Goal: Task Accomplishment & Management: Complete application form

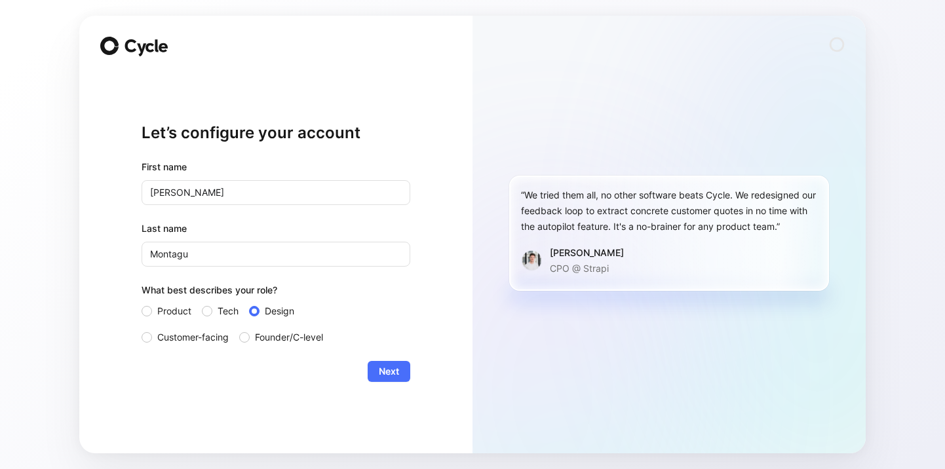
click at [427, 336] on div "Let’s configure your account First name Maria Last name Montagu What best descr…" at bounding box center [275, 235] width 393 height 438
click at [400, 363] on button "Next" at bounding box center [389, 371] width 43 height 21
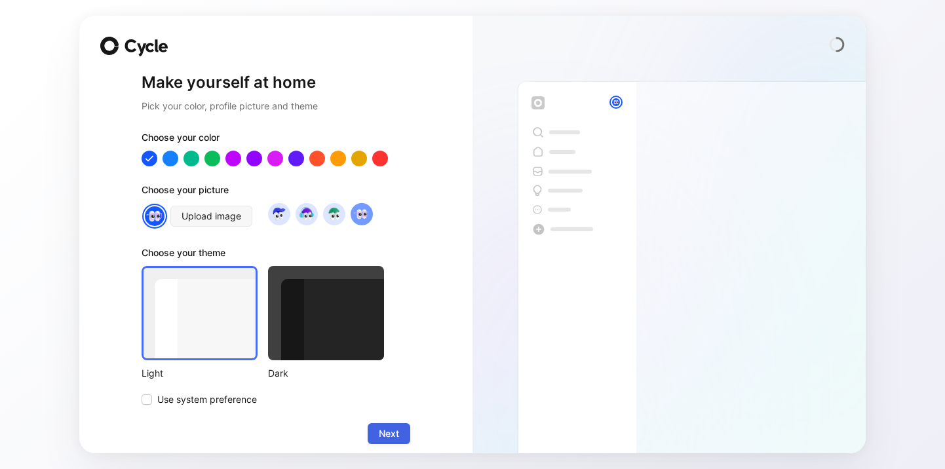
click at [401, 441] on button "Next" at bounding box center [389, 434] width 43 height 21
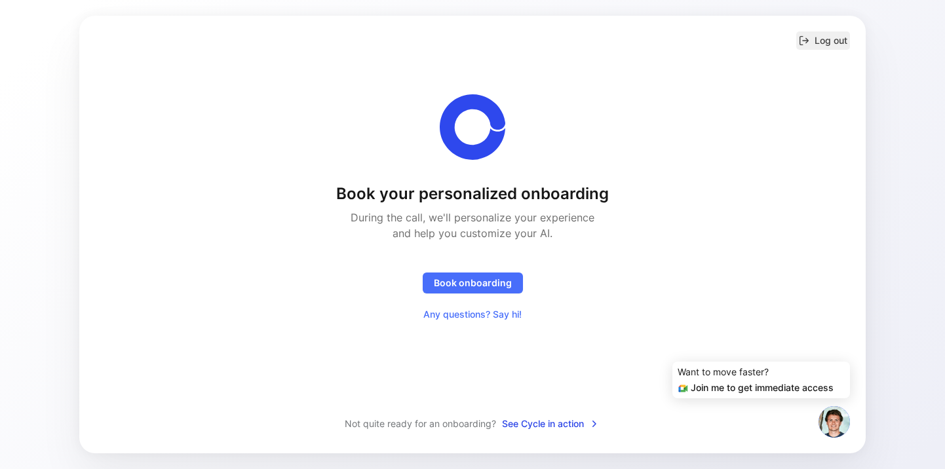
click at [825, 39] on button "Log out" at bounding box center [824, 40] width 54 height 18
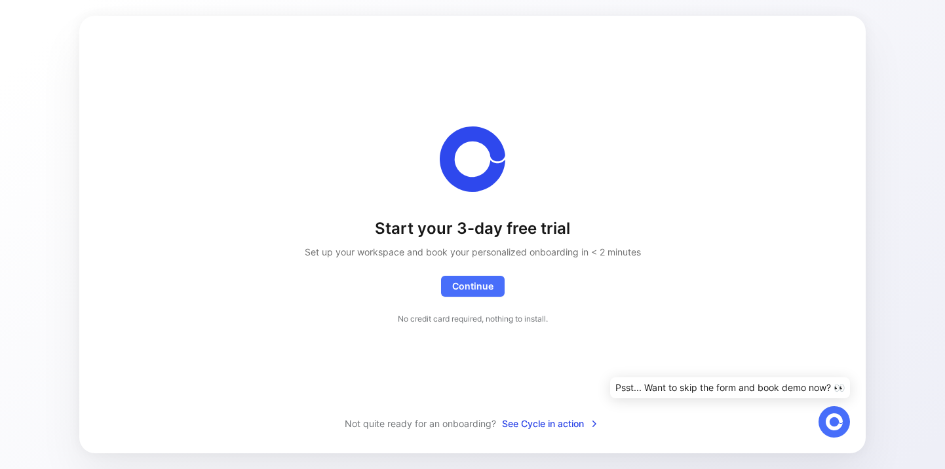
click at [834, 427] on icon at bounding box center [834, 422] width 17 height 17
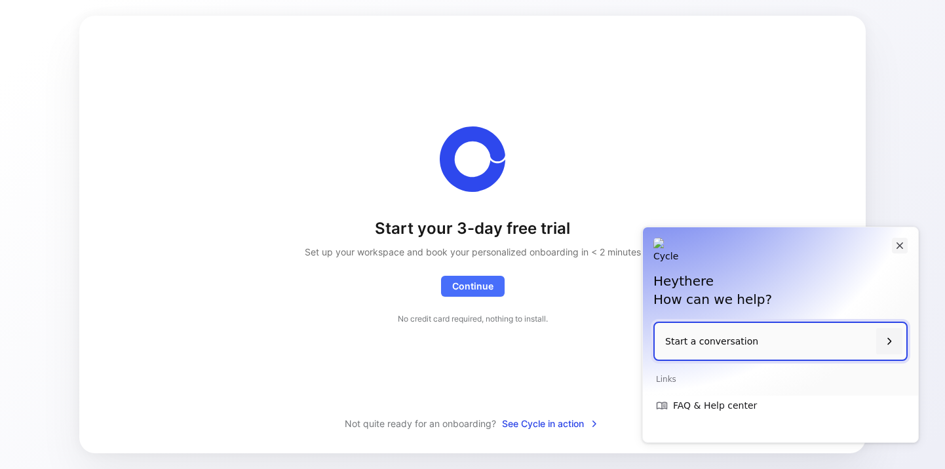
click at [903, 246] on icon "Close" at bounding box center [900, 246] width 12 height 12
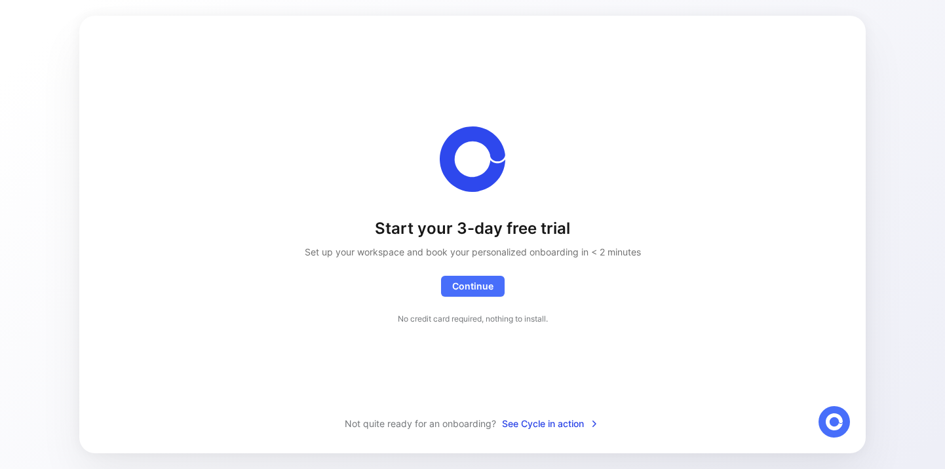
click at [406, 229] on h1 "Start your 3-day free trial" at bounding box center [473, 228] width 336 height 21
click at [394, 254] on h2 "Set up your workspace and book your personalized onboarding in < 2 minutes" at bounding box center [473, 253] width 336 height 16
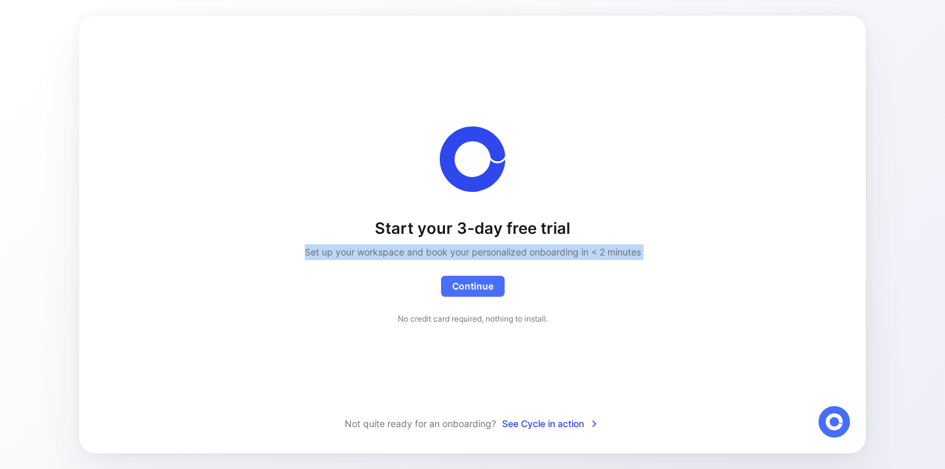
click at [394, 254] on h2 "Set up your workspace and book your personalized onboarding in < 2 minutes" at bounding box center [473, 253] width 336 height 16
click at [468, 286] on span "Continue Exceptionally, you'll get access to a white glove onboarding as we're …" at bounding box center [472, 287] width 41 height 16
